Goal: Transaction & Acquisition: Purchase product/service

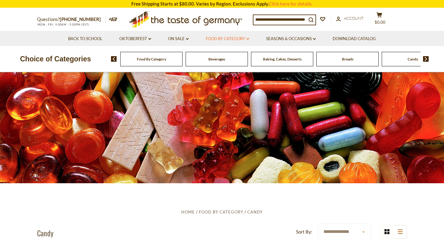
click at [245, 40] on link "Food By Category dropdown_arrow" at bounding box center [228, 38] width 44 height 7
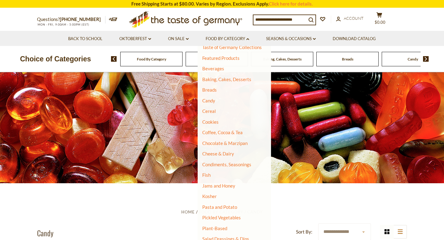
scroll to position [25, 0]
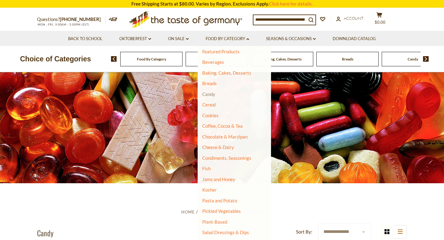
click at [210, 94] on link "Candy" at bounding box center [208, 94] width 13 height 6
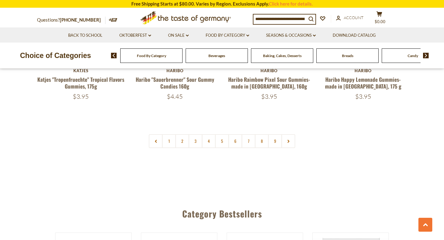
scroll to position [1511, 0]
click at [295, 20] on input at bounding box center [280, 19] width 53 height 9
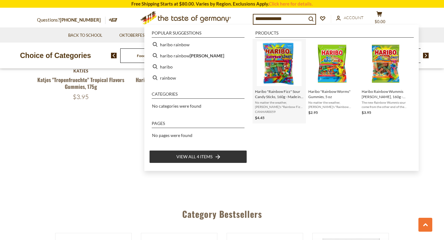
type input "**********"
click at [273, 79] on img "Instant Search Results" at bounding box center [279, 63] width 45 height 45
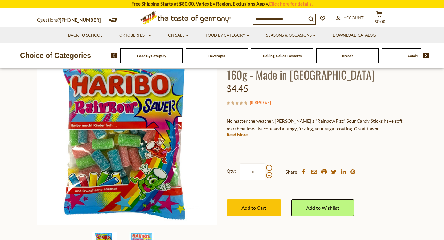
scroll to position [54, 0]
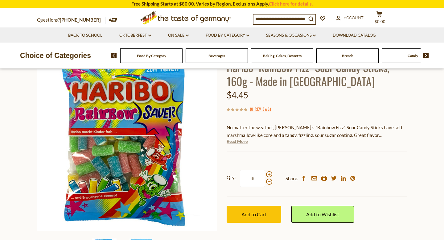
click at [245, 142] on link "Read More" at bounding box center [237, 141] width 21 height 6
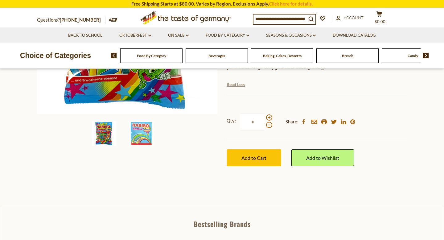
scroll to position [181, 0]
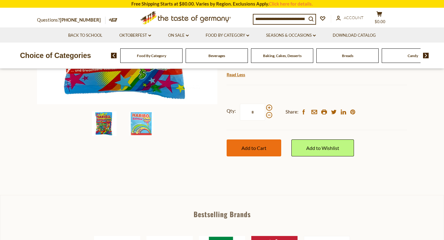
click at [255, 144] on button "Add to Cart" at bounding box center [254, 147] width 55 height 17
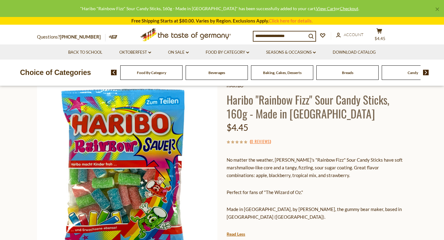
scroll to position [0, 0]
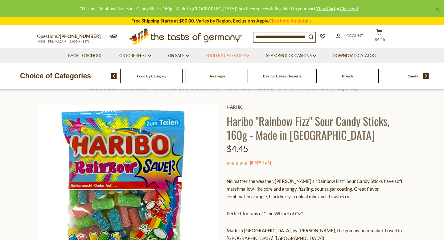
click at [248, 54] on link "Food By Category dropdown_arrow" at bounding box center [228, 55] width 44 height 7
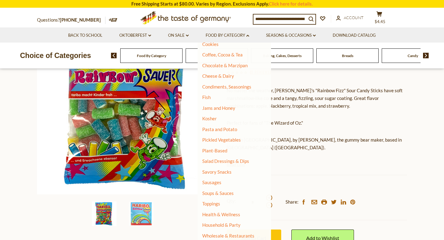
scroll to position [99, 0]
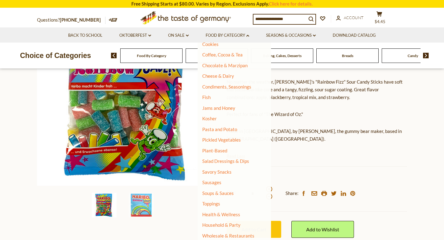
click at [289, 18] on input at bounding box center [280, 19] width 53 height 9
type input "***"
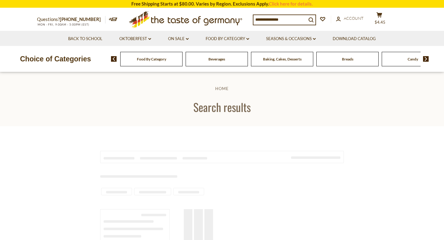
type input "***"
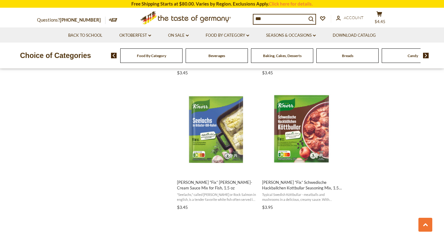
scroll to position [510, 0]
